Goal: Complete application form

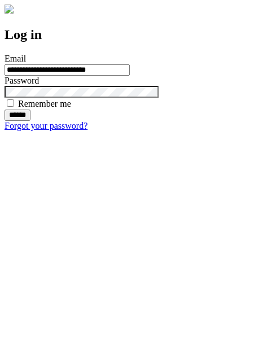
type input "**********"
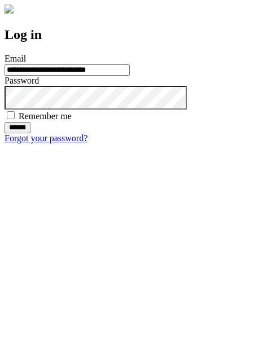
click at [31, 133] on input "******" at bounding box center [18, 127] width 26 height 11
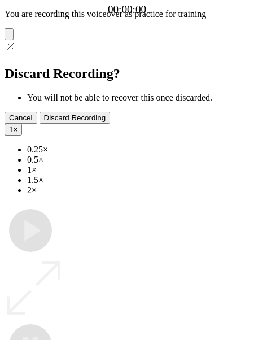
type input "**********"
